Goal: Transaction & Acquisition: Book appointment/travel/reservation

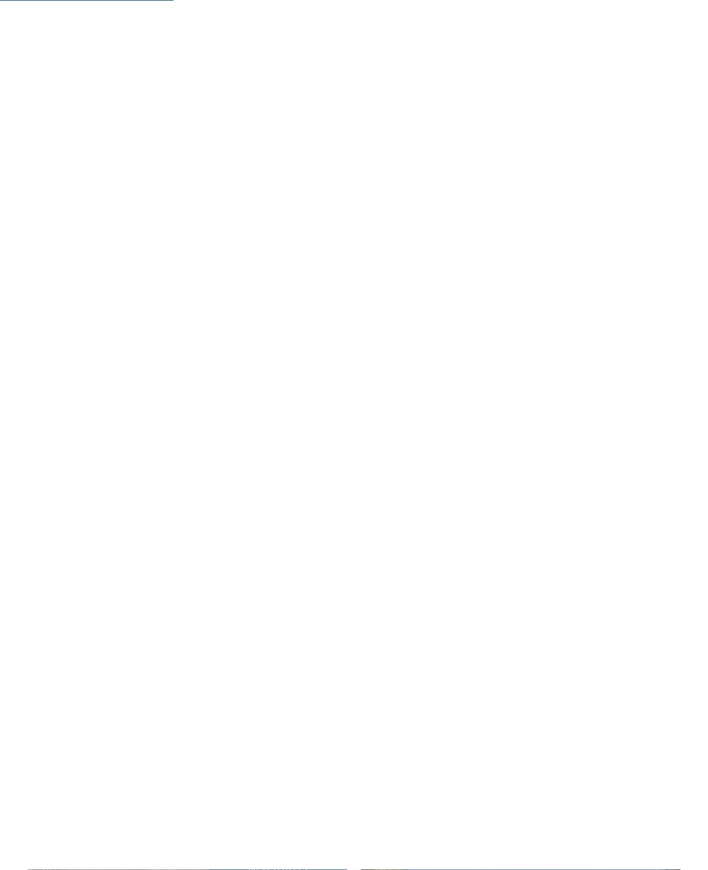
scroll to position [1437, 0]
click at [566, 186] on div "NEU seit [DATE]" at bounding box center [520, 151] width 319 height 180
click at [599, 289] on div "Neu ab November 2025" at bounding box center [520, 273] width 319 height 180
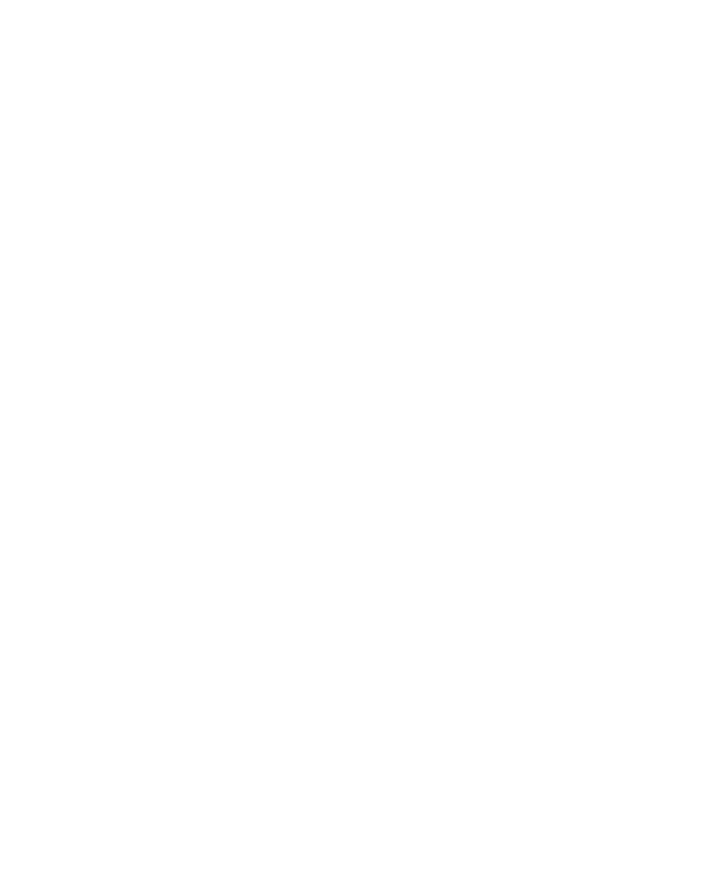
click at [275, 465] on span "Angebote" at bounding box center [271, 472] width 148 height 14
click at [542, 283] on img at bounding box center [354, 261] width 708 height 398
click at [567, 250] on div "Eisacktal – Ratschings Das 5-Sterne-Luxusretreat Alpura Familie Eisendle 08.11.…" at bounding box center [354, 307] width 708 height 200
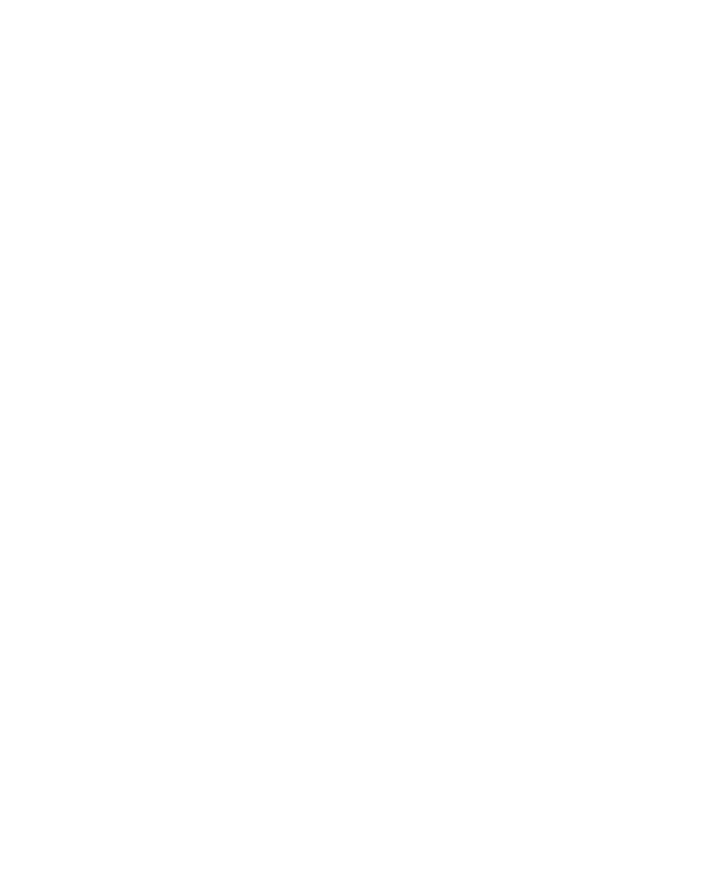
click at [617, 292] on icon at bounding box center [619, 304] width 30 height 24
